Goal: Book appointment/travel/reservation

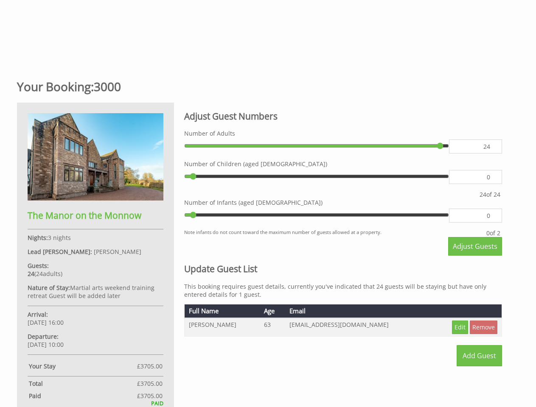
scroll to position [255, 0]
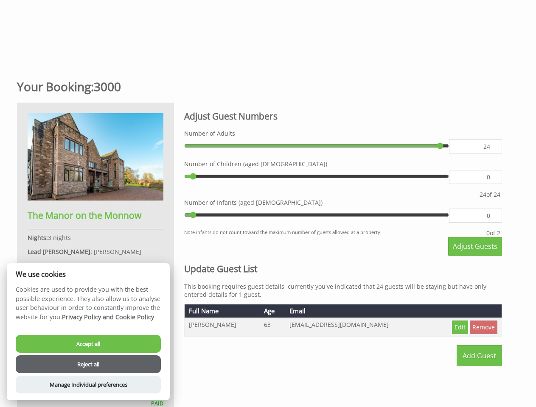
click at [268, 204] on label "Number of Infants (aged [DEMOGRAPHIC_DATA])" at bounding box center [343, 203] width 318 height 8
click at [449, 184] on input "0" at bounding box center [475, 177] width 53 height 14
click at [475, 247] on span "Adjust Guests" at bounding box center [475, 246] width 45 height 9
click at [483, 328] on link "Remove" at bounding box center [484, 328] width 28 height 14
click at [88, 344] on button "Accept all" at bounding box center [88, 344] width 145 height 18
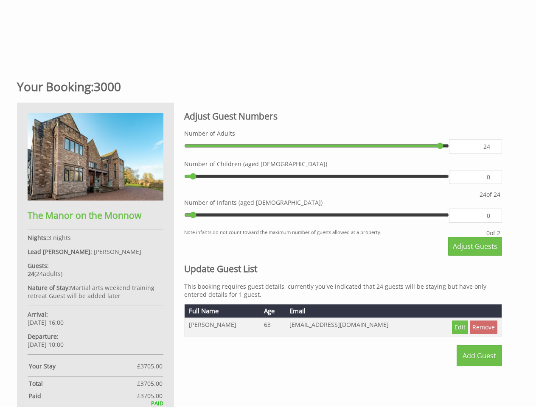
click at [88, 367] on button "Reject all" at bounding box center [88, 376] width 145 height 18
click at [88, 385] on strong "Total" at bounding box center [83, 384] width 108 height 8
